Goal: Information Seeking & Learning: Compare options

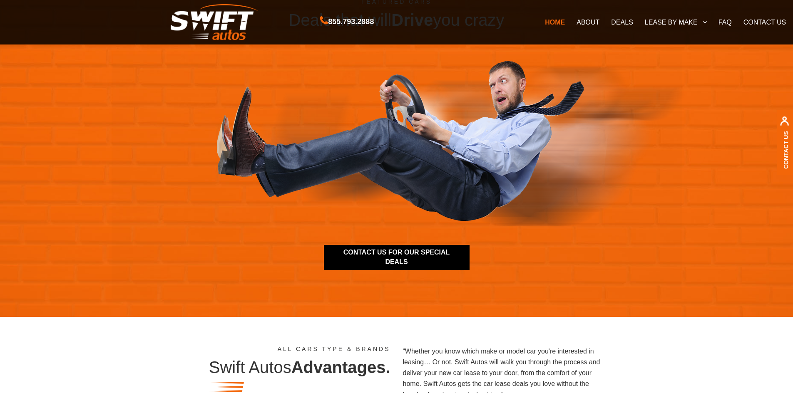
scroll to position [915, 0]
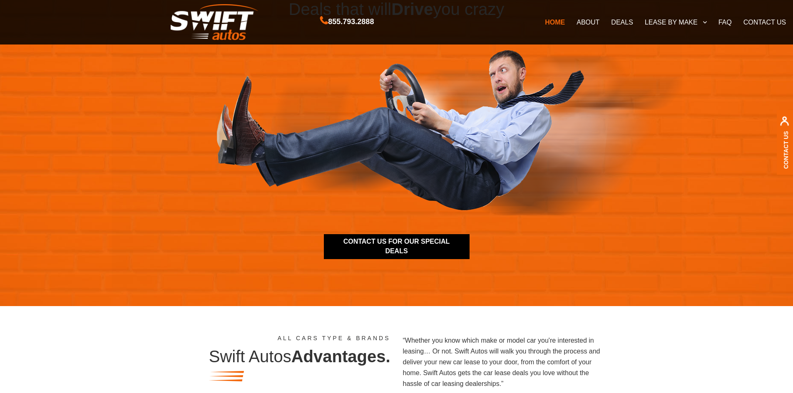
click at [615, 22] on link "DEALS" at bounding box center [621, 21] width 33 height 17
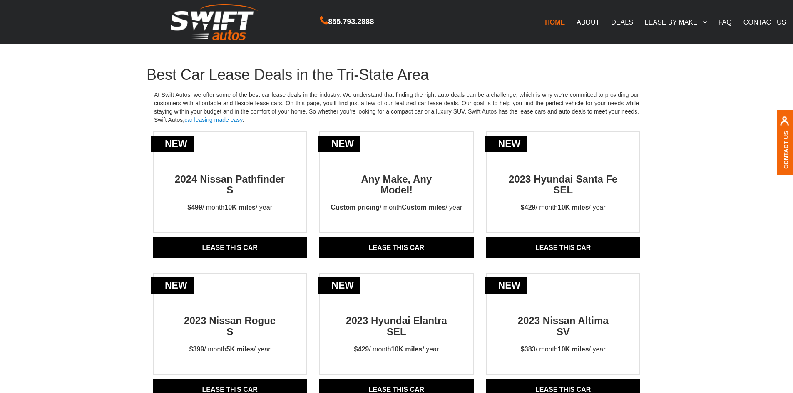
click at [589, 22] on link "ABOUT" at bounding box center [587, 21] width 35 height 17
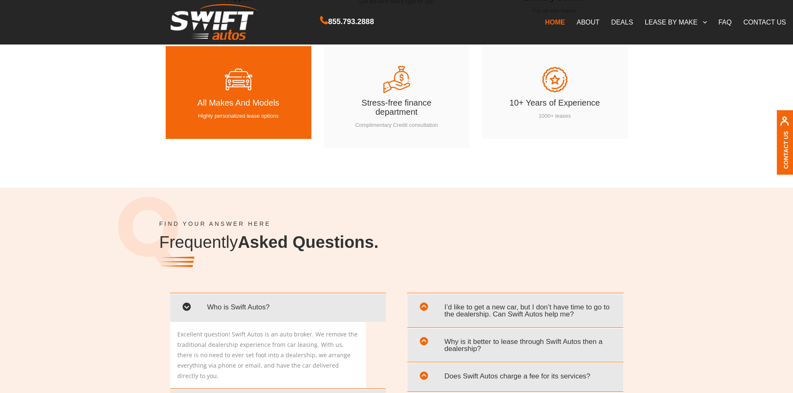
scroll to position [1360, 0]
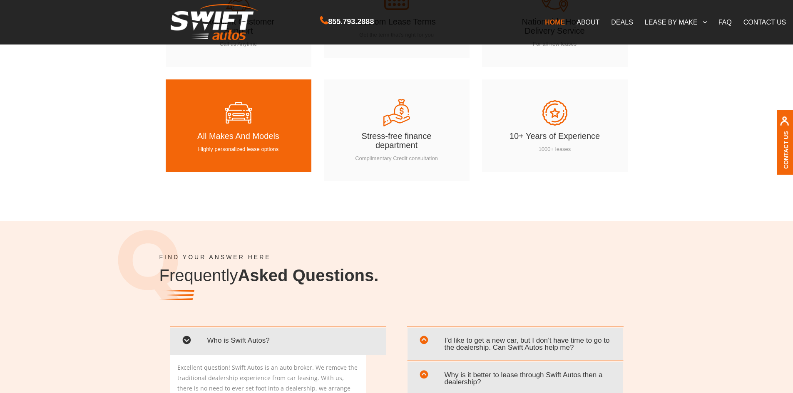
click at [249, 136] on h4 "All Makes And Models" at bounding box center [239, 138] width 96 height 14
click at [247, 144] on h4 "All Makes And Models" at bounding box center [239, 138] width 96 height 14
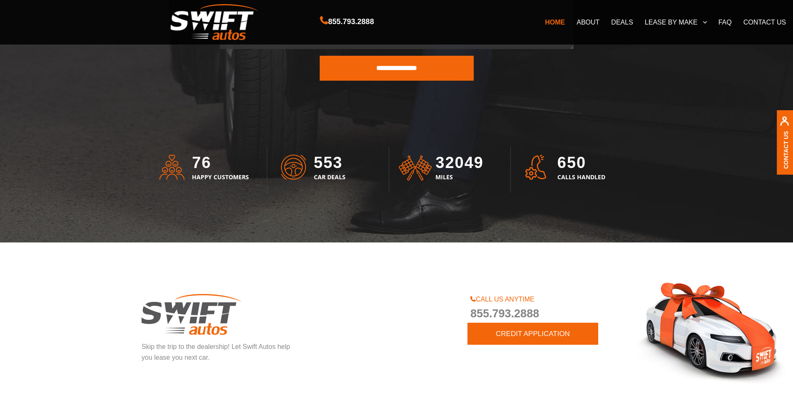
scroll to position [2298, 0]
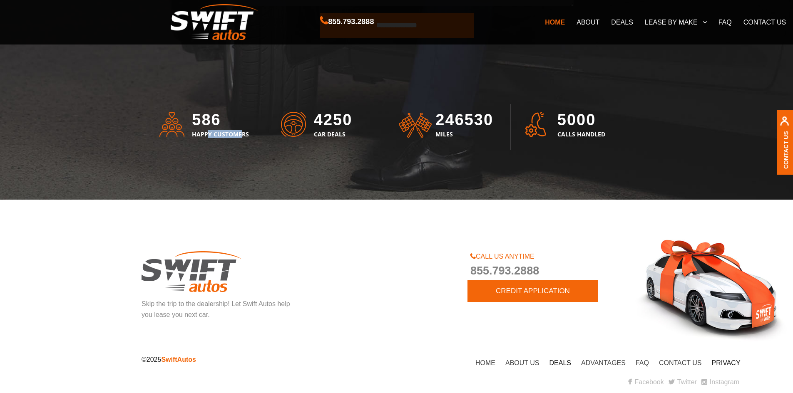
drag, startPoint x: 225, startPoint y: 134, endPoint x: 257, endPoint y: 134, distance: 32.0
click at [253, 135] on h3 "HAPPY CUSTOMERS" at bounding box center [230, 139] width 77 height 16
click at [258, 134] on h3 "HAPPY CUSTOMERS" at bounding box center [230, 139] width 77 height 16
click at [621, 19] on link "DEALS" at bounding box center [621, 21] width 33 height 17
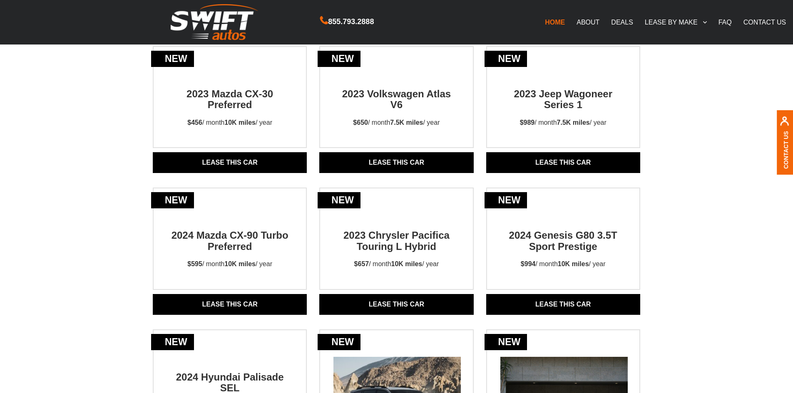
scroll to position [250, 0]
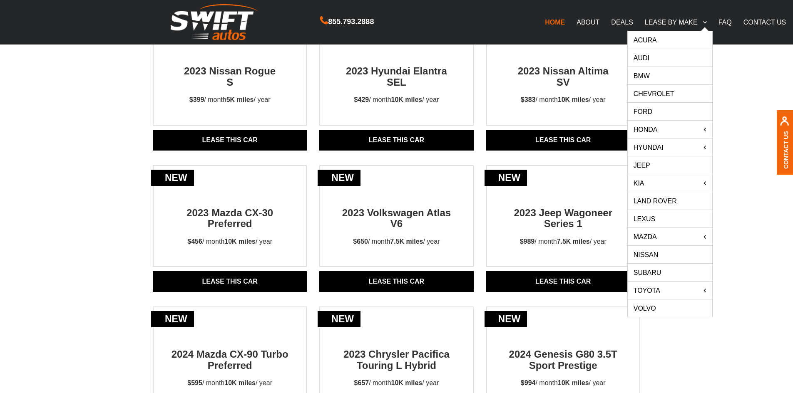
click at [650, 43] on link "Acura" at bounding box center [669, 39] width 84 height 17
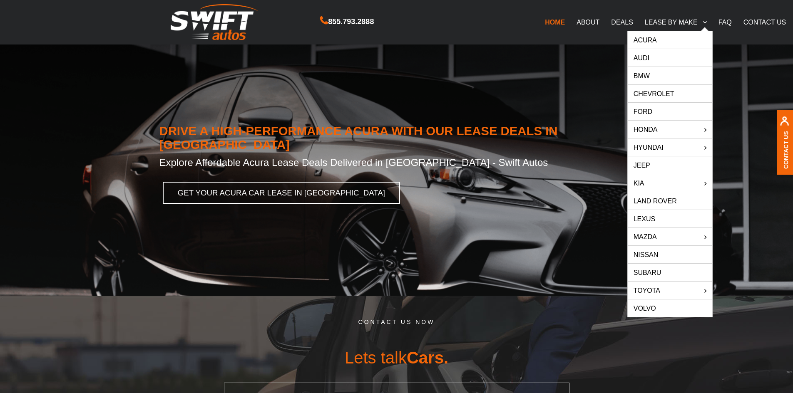
click at [644, 58] on link "Audi" at bounding box center [669, 57] width 84 height 17
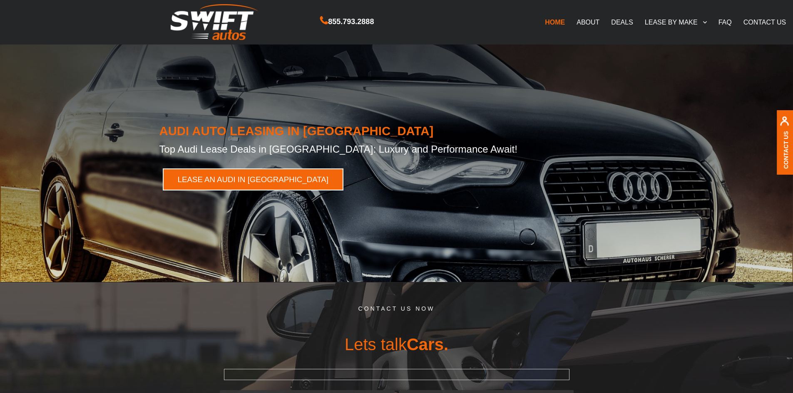
click at [188, 178] on link "LEASE AN AUDI IN NY" at bounding box center [253, 179] width 181 height 22
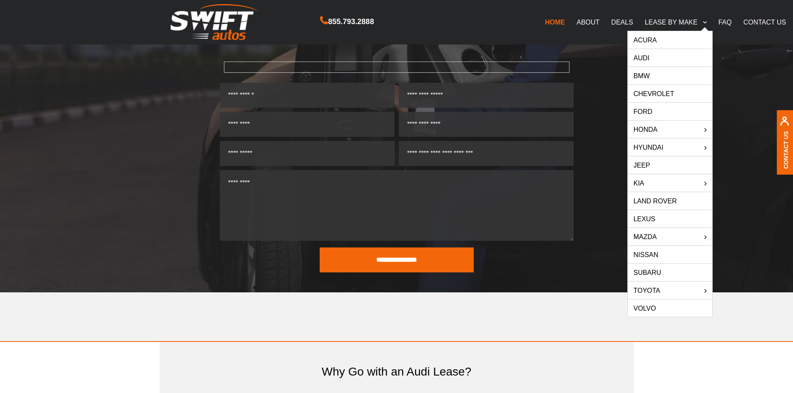
scroll to position [365, 0]
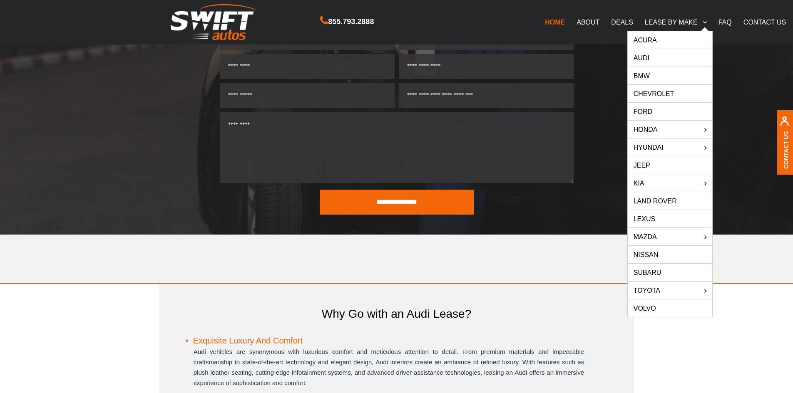
click at [654, 307] on link "Volvo" at bounding box center [669, 308] width 84 height 17
